Goal: Task Accomplishment & Management: Complete application form

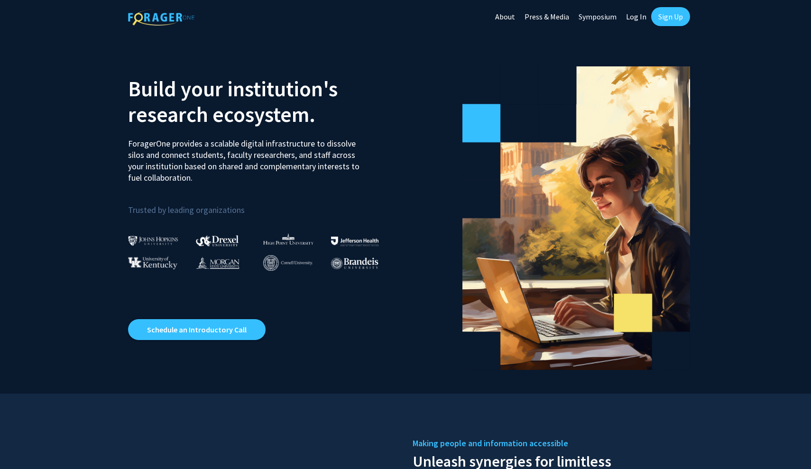
click at [673, 16] on link "Sign Up" at bounding box center [670, 16] width 39 height 19
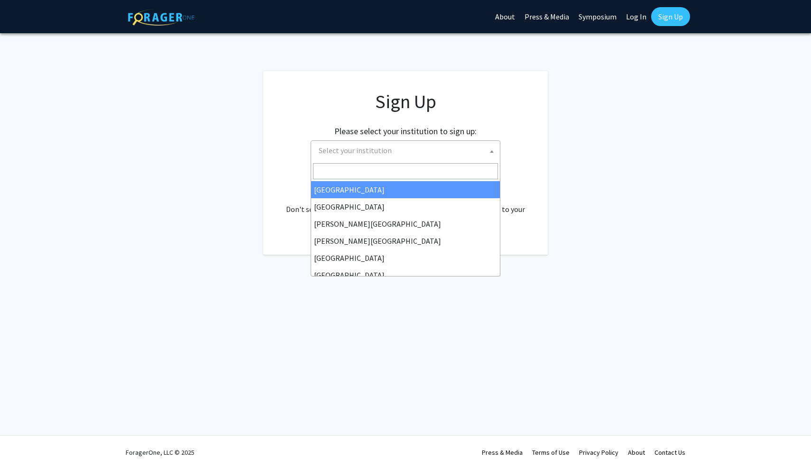
click at [476, 154] on span "Select your institution" at bounding box center [407, 150] width 185 height 19
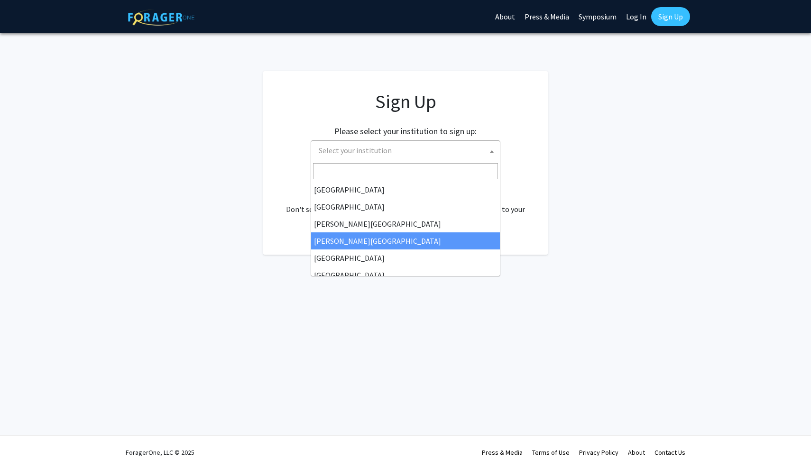
select select "27"
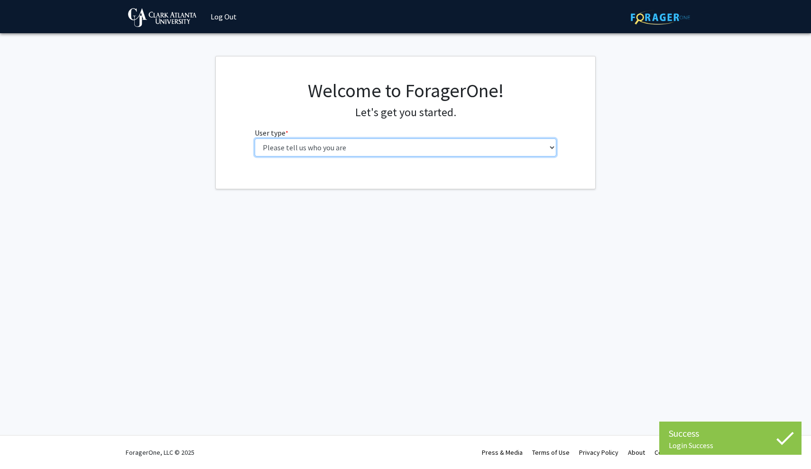
select select "1: undergrad"
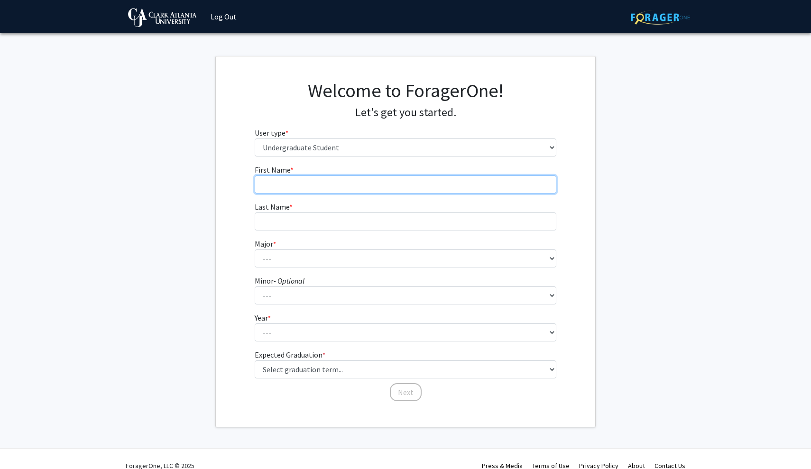
click at [421, 182] on input "First Name * required" at bounding box center [406, 185] width 302 height 18
type input "Zoë"
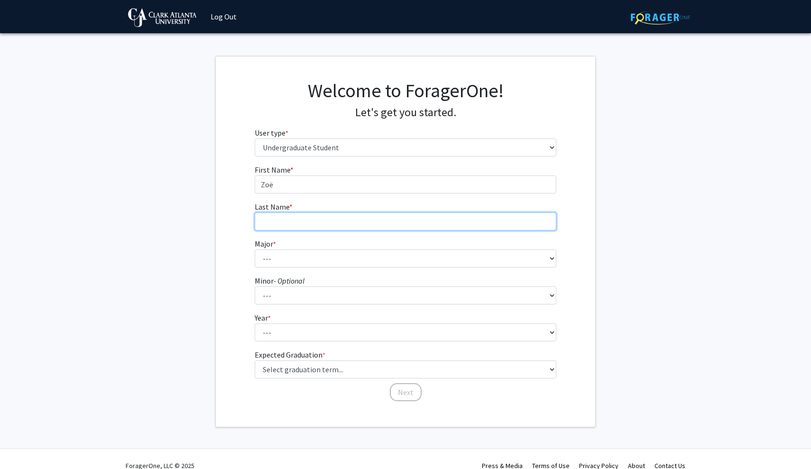
click at [309, 222] on input "Last Name * required" at bounding box center [406, 222] width 302 height 18
type input "Newman"
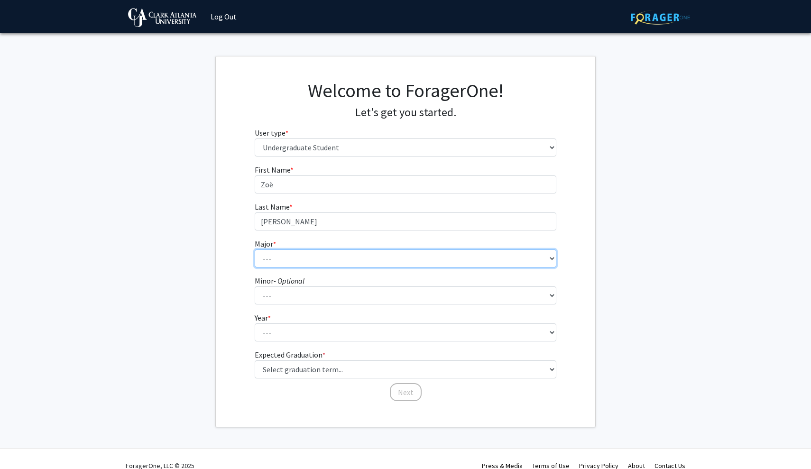
select select "43: 2461"
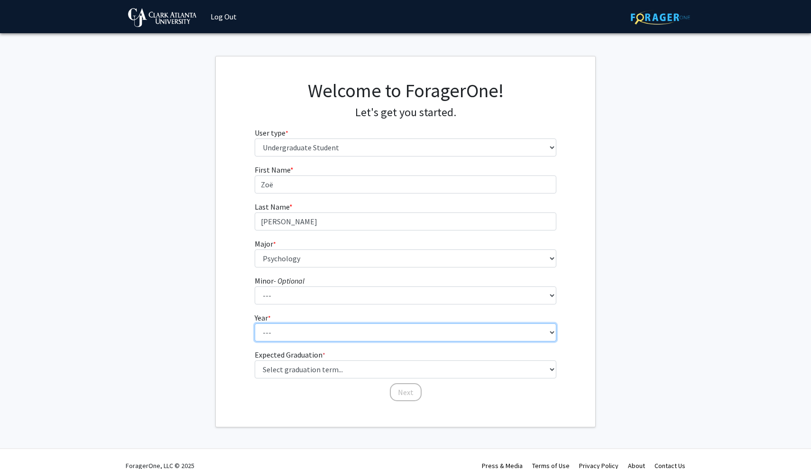
select select "3: junior"
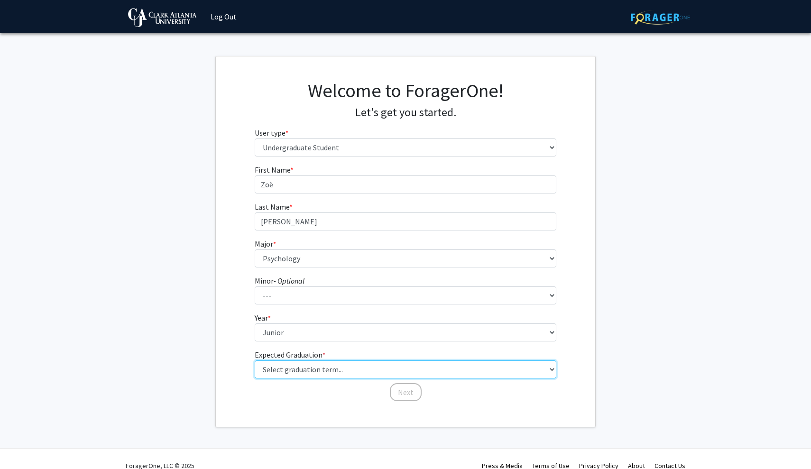
select select "9: spring_2027"
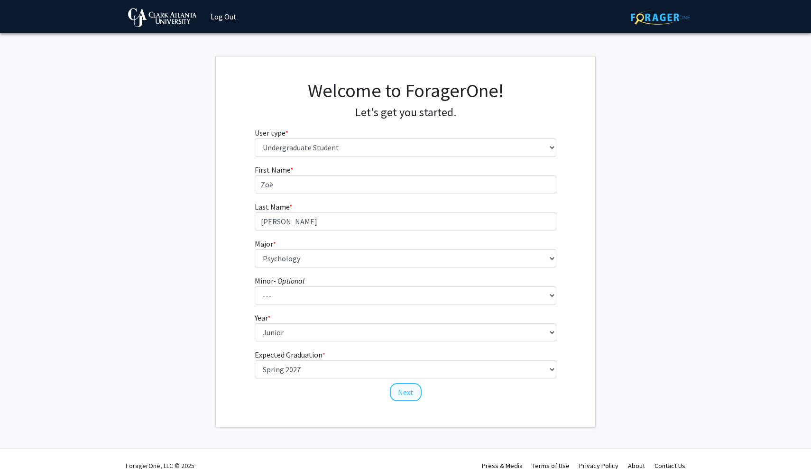
click at [405, 390] on button "Next" at bounding box center [406, 392] width 32 height 18
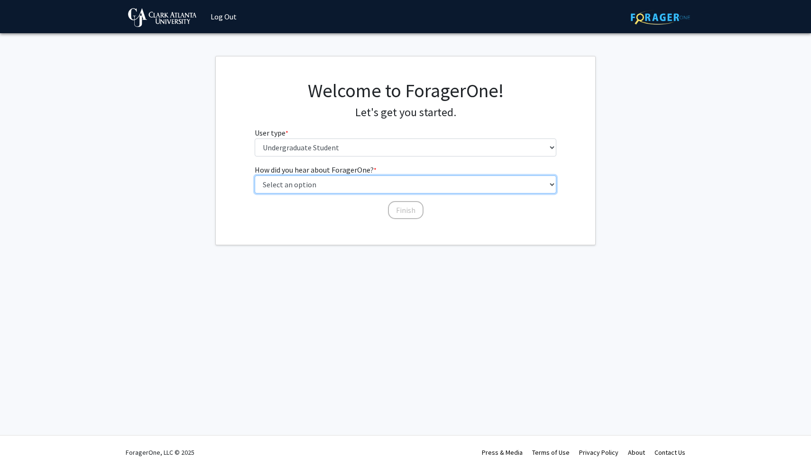
select select "2: faculty_recommendation"
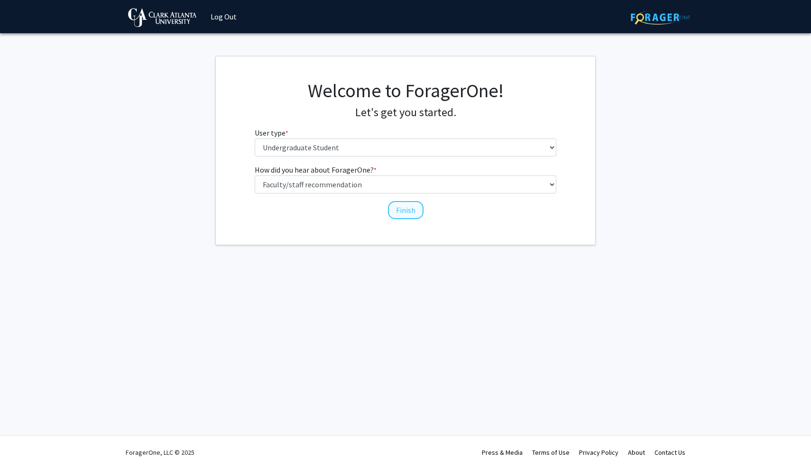
click at [405, 214] on button "Finish" at bounding box center [406, 210] width 36 height 18
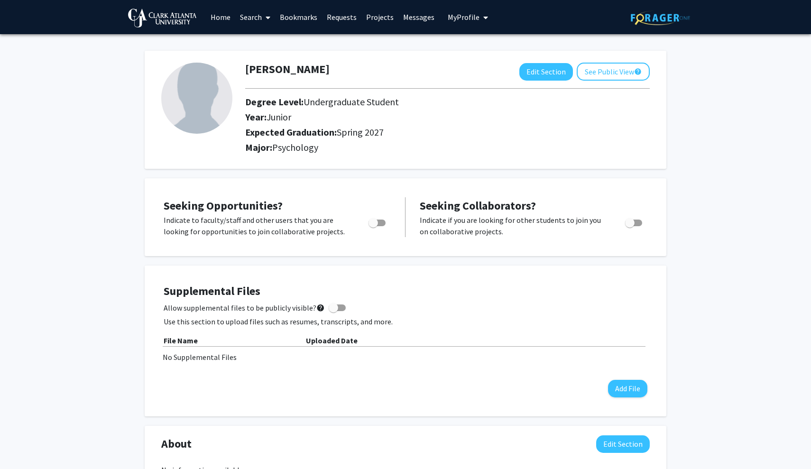
click at [260, 19] on link "Search" at bounding box center [255, 16] width 40 height 33
click at [271, 67] on span "Students" at bounding box center [264, 62] width 58 height 19
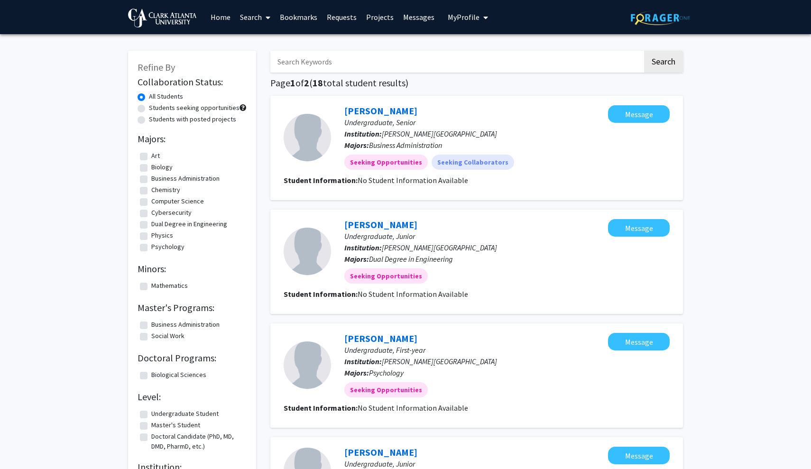
click at [300, 59] on input "Search Keywords" at bounding box center [456, 62] width 372 height 22
type input "r"
click at [454, 22] on button "My Profile" at bounding box center [468, 17] width 46 height 34
click at [487, 46] on span "Zoë Newman" at bounding box center [506, 44] width 57 height 10
